Goal: Task Accomplishment & Management: Use online tool/utility

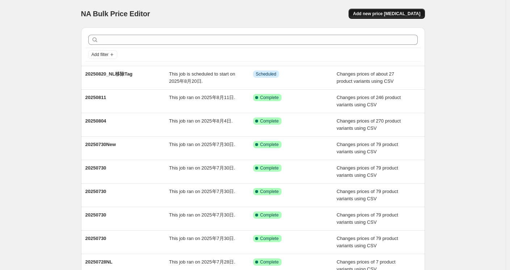
click at [390, 14] on span "Add new price change job" at bounding box center [386, 14] width 67 height 6
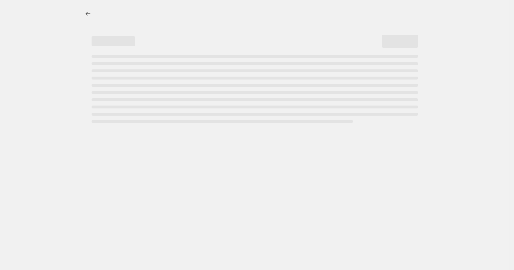
select select "percentage"
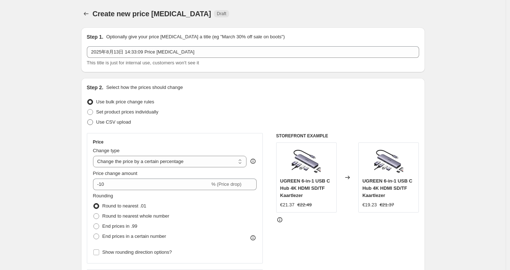
click at [114, 123] on span "Use CSV upload" at bounding box center [113, 121] width 35 height 5
click at [88, 120] on input "Use CSV upload" at bounding box center [87, 119] width 0 height 0
radio input "true"
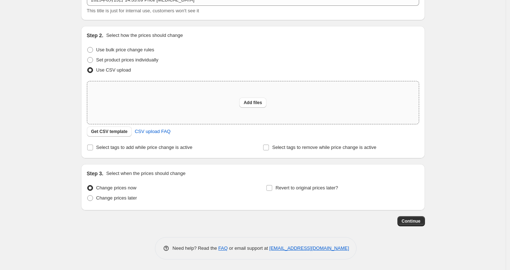
scroll to position [52, 0]
click at [116, 130] on span "Get CSV template" at bounding box center [109, 131] width 37 height 6
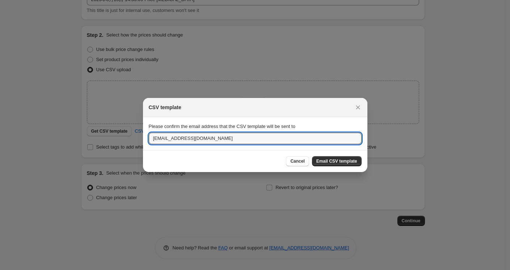
drag, startPoint x: 167, startPoint y: 141, endPoint x: 143, endPoint y: 141, distance: 23.5
click at [143, 141] on section "Please confirm the email address that the CSV template will be sent to service@…" at bounding box center [255, 133] width 224 height 33
type input "oujunhong@ugreen.com"
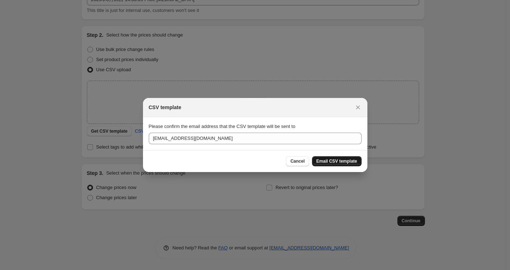
click at [339, 161] on span "Email CSV template" at bounding box center [336, 161] width 41 height 6
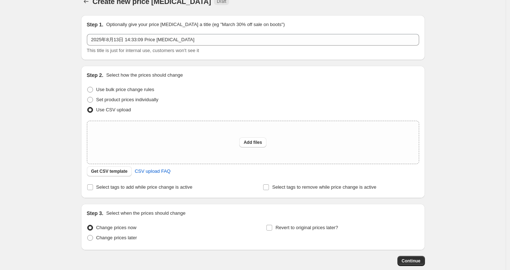
scroll to position [0, 0]
